Goal: Task Accomplishment & Management: Complete application form

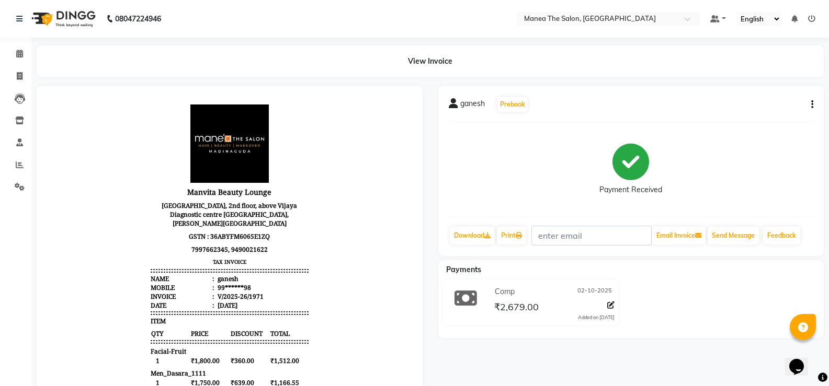
drag, startPoint x: 784, startPoint y: 146, endPoint x: 10, endPoint y: -27, distance: 793.2
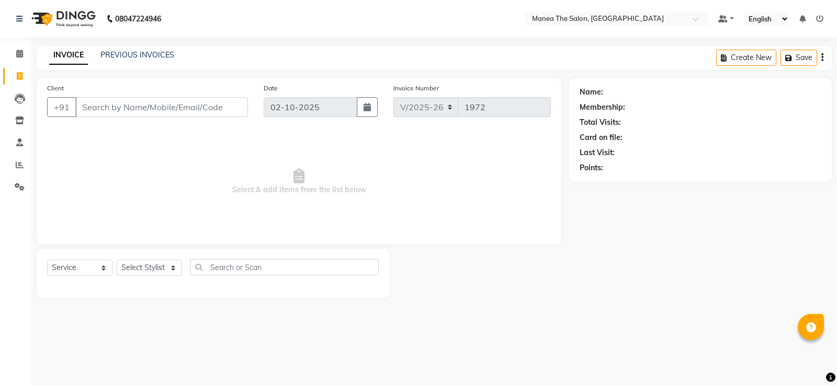
select select "5514"
select select "service"
select select "5514"
select select "service"
select select "5514"
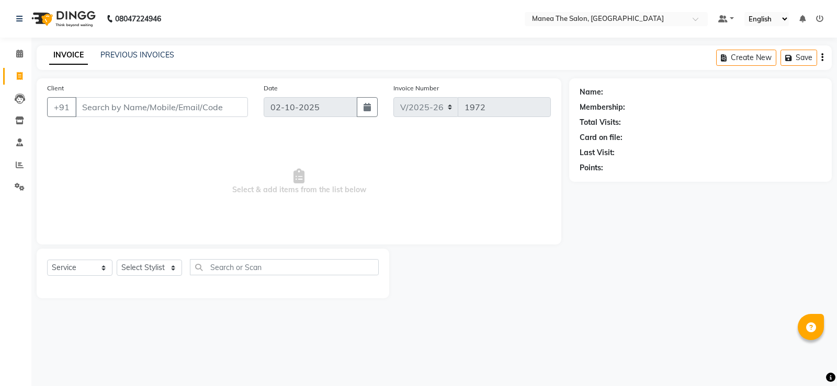
select select "service"
select select "5514"
select select "service"
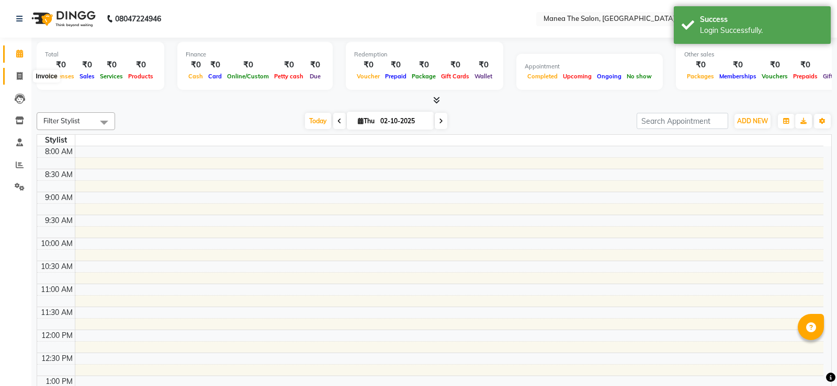
click at [16, 74] on span at bounding box center [19, 77] width 18 height 12
select select "service"
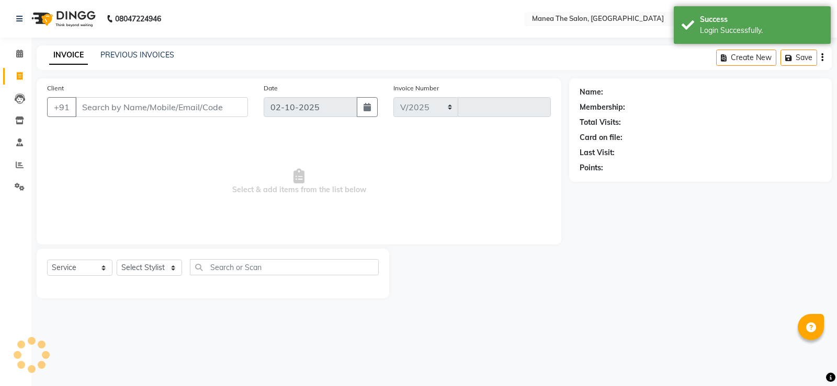
select select "5514"
type input "1972"
click at [167, 269] on select "Select Stylist" at bounding box center [149, 268] width 65 height 16
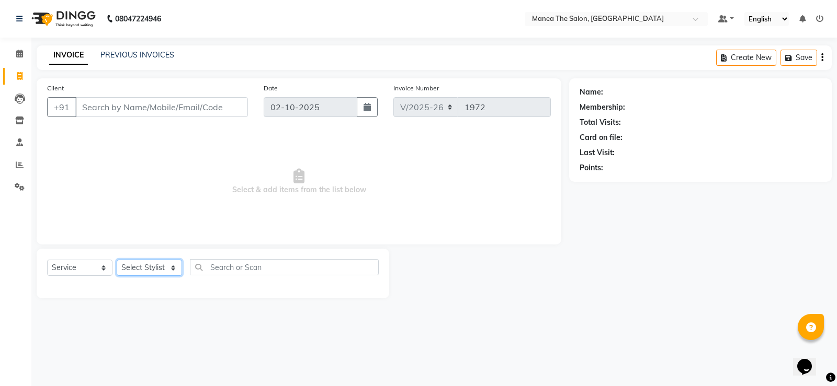
click at [169, 266] on select "Select Stylist [PERSON_NAME] [PERSON_NAME] [PERSON_NAME] [PERSON_NAME] [PERSON_…" at bounding box center [149, 268] width 65 height 16
select select "90670"
click at [117, 260] on select "Select Stylist [PERSON_NAME] [PERSON_NAME] [PERSON_NAME] [PERSON_NAME] [PERSON_…" at bounding box center [149, 268] width 65 height 16
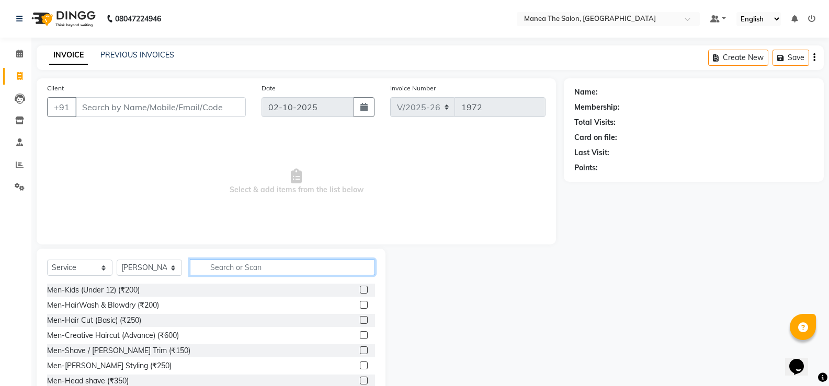
click at [251, 267] on input "text" at bounding box center [282, 267] width 185 height 16
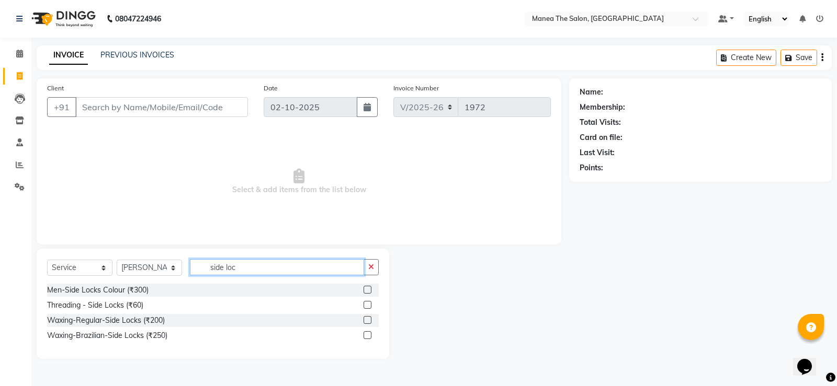
type input "side loc"
click at [368, 335] on label at bounding box center [367, 336] width 8 height 8
click at [368, 335] on input "checkbox" at bounding box center [366, 336] width 7 height 7
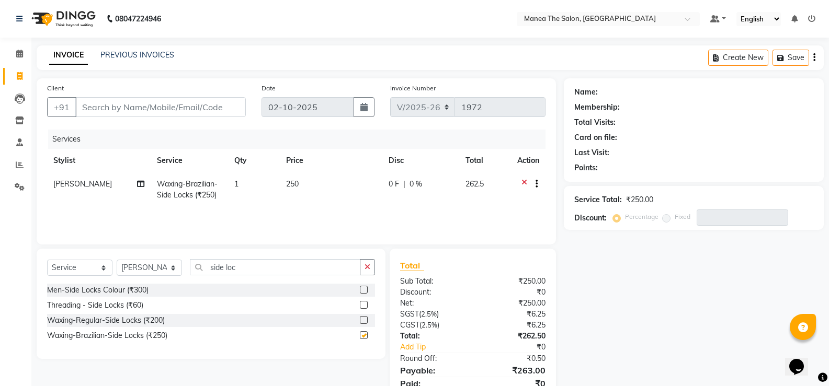
checkbox input "false"
click at [371, 264] on button "button" at bounding box center [367, 267] width 15 height 16
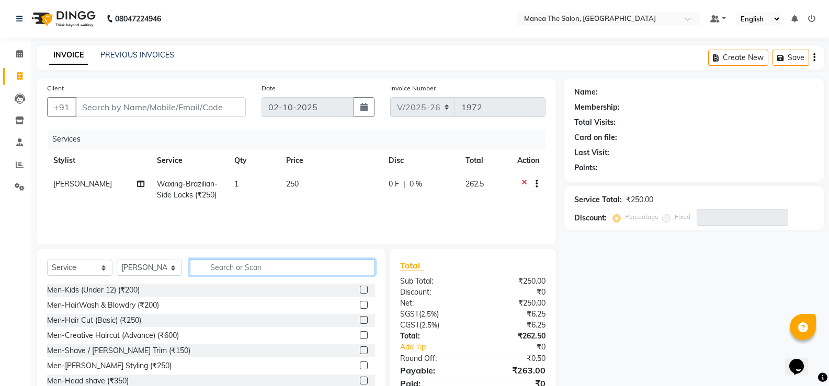
click at [342, 268] on input "text" at bounding box center [282, 267] width 185 height 16
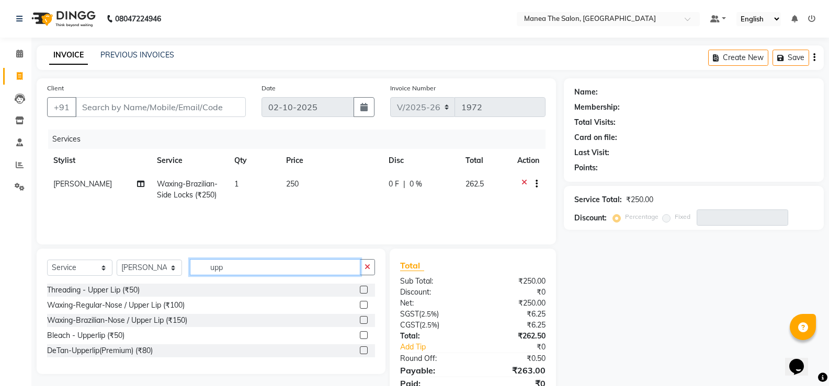
type input "upp"
click at [368, 321] on label at bounding box center [364, 320] width 8 height 8
click at [367, 321] on input "checkbox" at bounding box center [363, 320] width 7 height 7
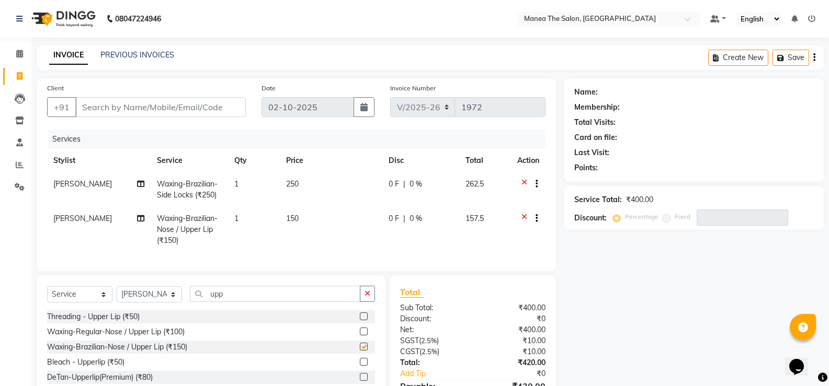
checkbox input "false"
click at [159, 303] on select "Select Stylist [PERSON_NAME] [PERSON_NAME] [PERSON_NAME] [PERSON_NAME] [PERSON_…" at bounding box center [149, 295] width 65 height 16
select select "59470"
click at [117, 294] on select "Select Stylist [PERSON_NAME] [PERSON_NAME] [PERSON_NAME] [PERSON_NAME] [PERSON_…" at bounding box center [149, 295] width 65 height 16
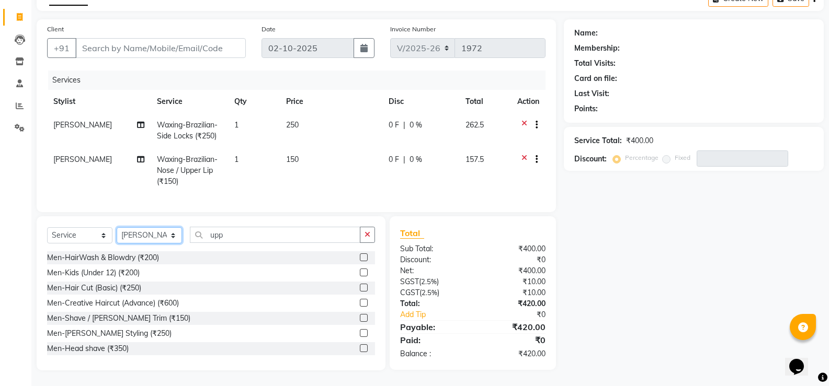
scroll to position [67, 0]
click at [372, 238] on button "button" at bounding box center [367, 235] width 15 height 16
click at [152, 38] on input "Client" at bounding box center [160, 48] width 170 height 20
type input "7"
type input "0"
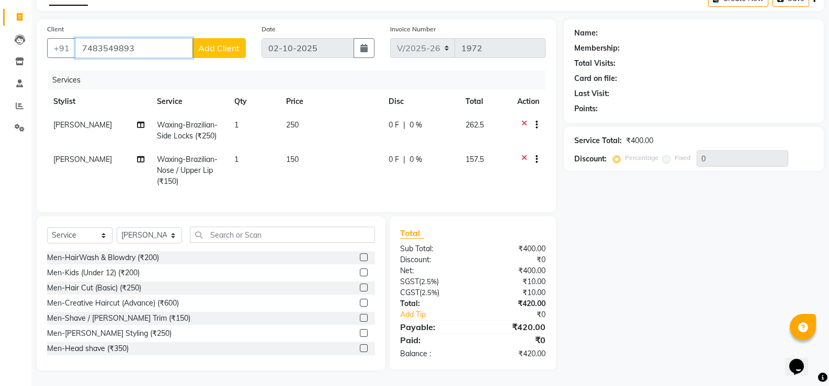
click at [165, 44] on input "7483549893" at bounding box center [133, 48] width 117 height 20
type input "7"
type input "7569524781"
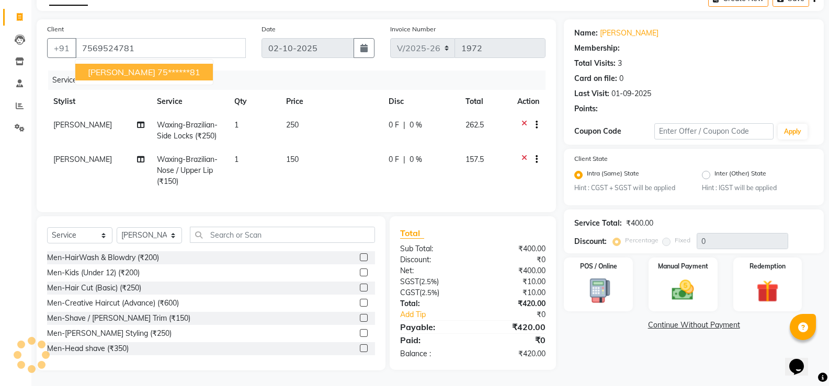
select select "1: Object"
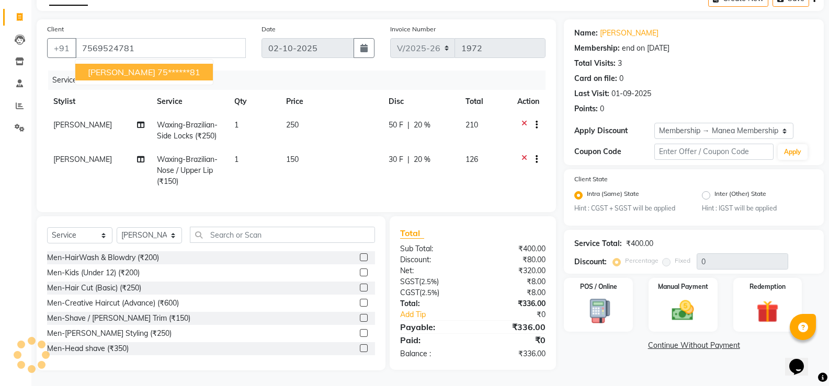
type input "20"
click at [157, 67] on ngb-highlight "75******81" at bounding box center [178, 72] width 43 height 10
type input "75******81"
type input "0"
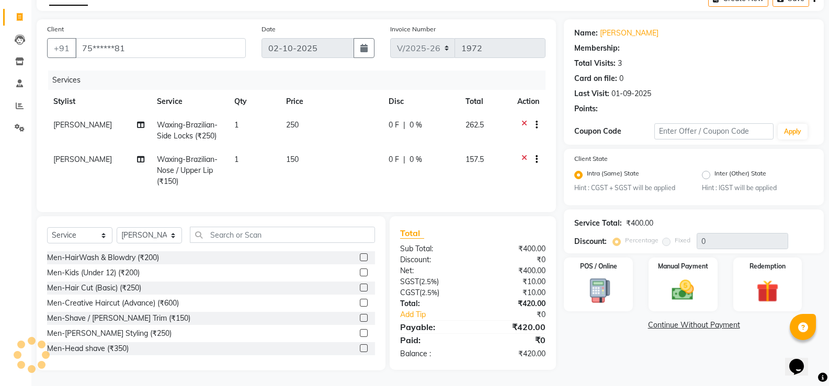
select select "1: Object"
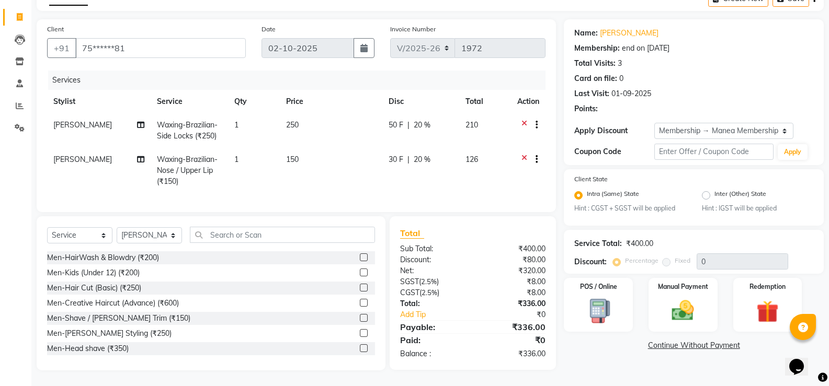
type input "20"
click at [252, 230] on input "text" at bounding box center [282, 235] width 185 height 16
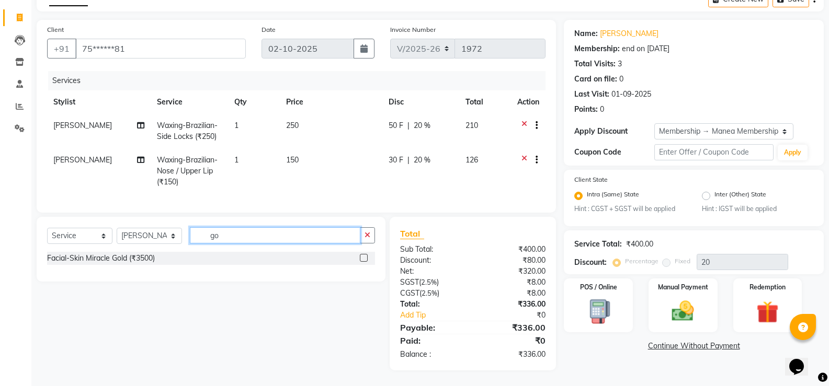
scroll to position [66, 0]
type input "gold"
click at [361, 258] on label at bounding box center [364, 258] width 8 height 8
click at [361, 258] on input "checkbox" at bounding box center [363, 258] width 7 height 7
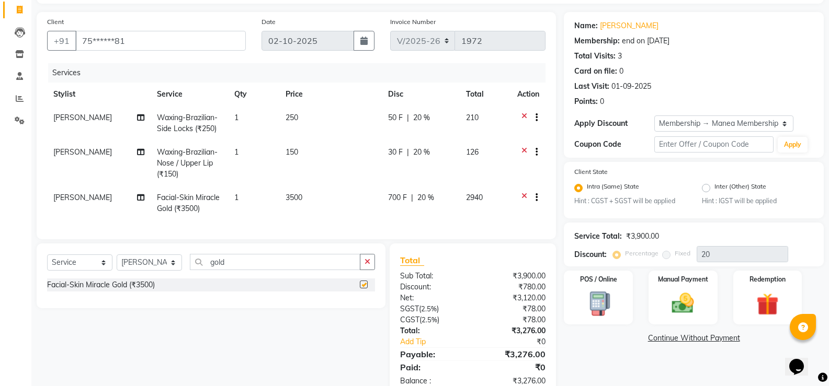
checkbox input "false"
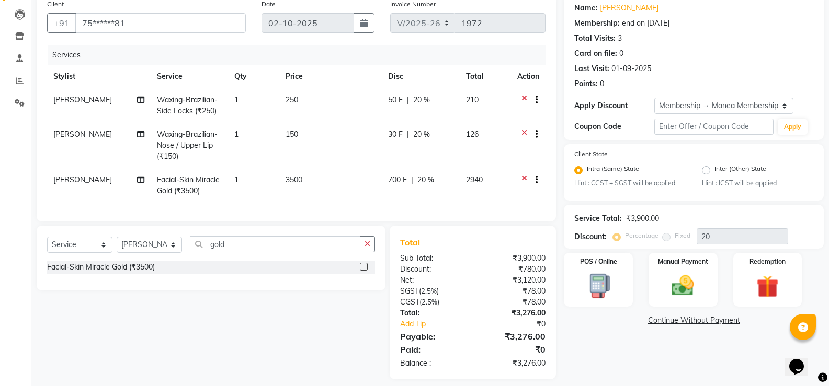
scroll to position [101, 0]
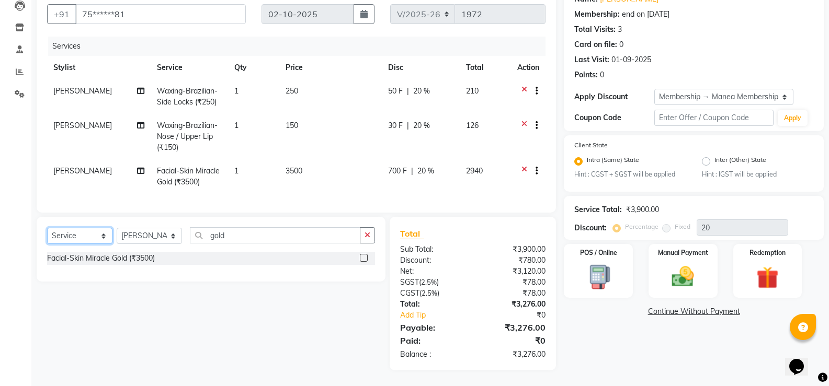
click at [74, 236] on select "Select Service Product Membership Package Voucher Prepaid Gift Card" at bounding box center [79, 236] width 65 height 16
click at [47, 228] on select "Select Service Product Membership Package Voucher Prepaid Gift Card" at bounding box center [79, 236] width 65 height 16
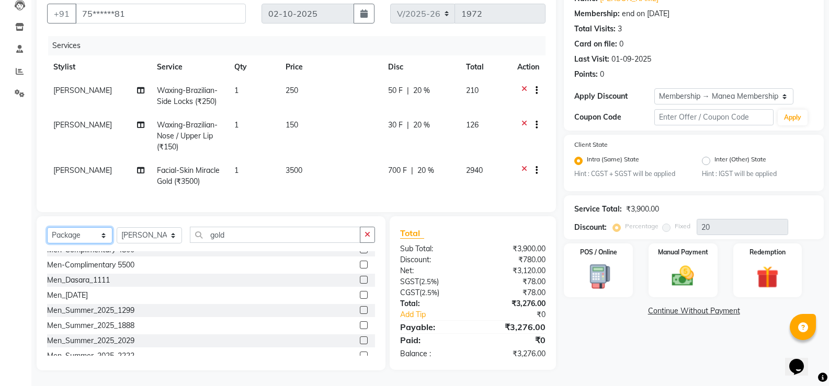
scroll to position [75, 0]
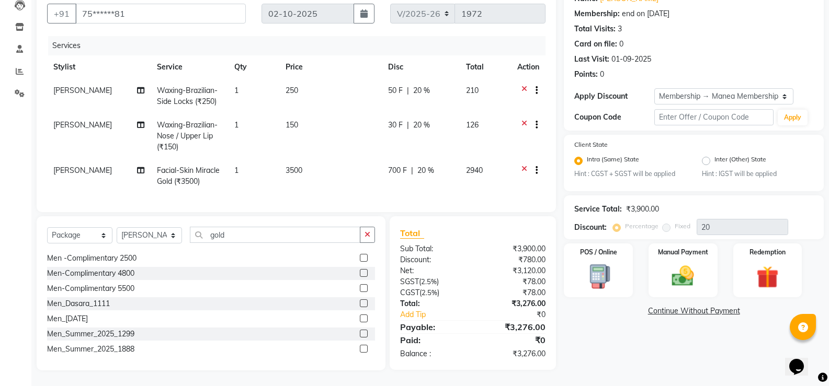
click at [521, 165] on icon at bounding box center [524, 171] width 6 height 13
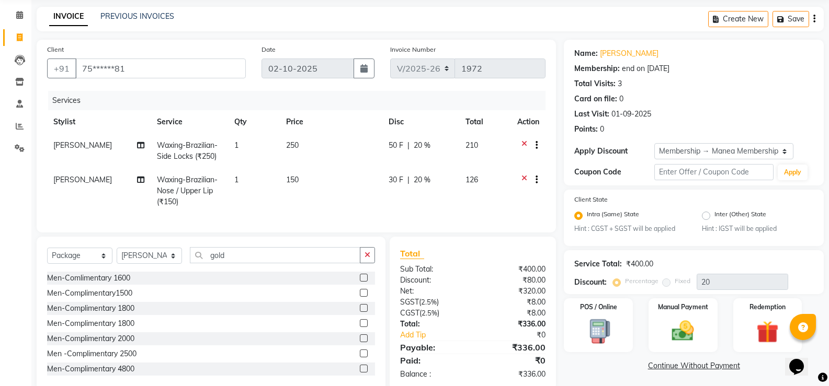
scroll to position [15, 0]
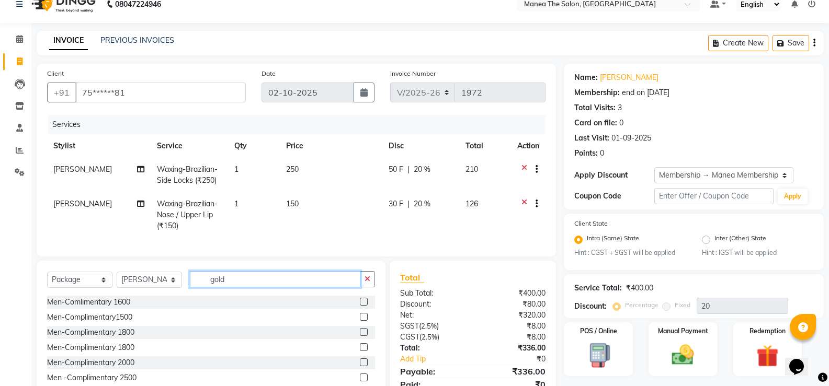
click at [279, 288] on input "gold" at bounding box center [275, 279] width 170 height 16
click at [68, 288] on select "Select Service Product Membership Package Voucher Prepaid Gift Card" at bounding box center [79, 280] width 65 height 16
select select "service"
click at [47, 280] on select "Select Service Product Membership Package Voucher Prepaid Gift Card" at bounding box center [79, 280] width 65 height 16
click at [235, 287] on input "gold" at bounding box center [275, 279] width 170 height 16
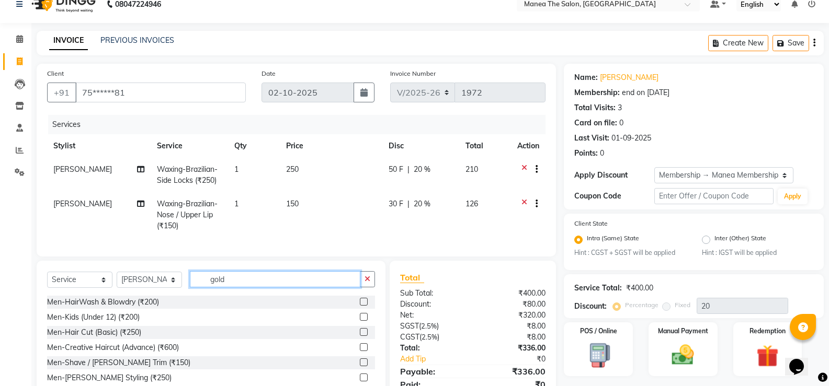
type input "gold"
